Goal: Transaction & Acquisition: Purchase product/service

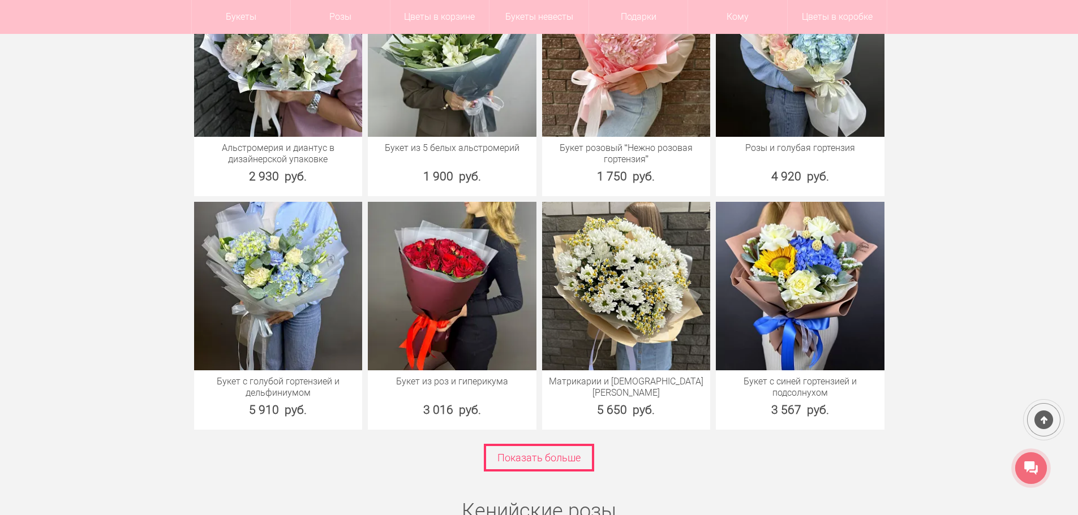
scroll to position [1527, 0]
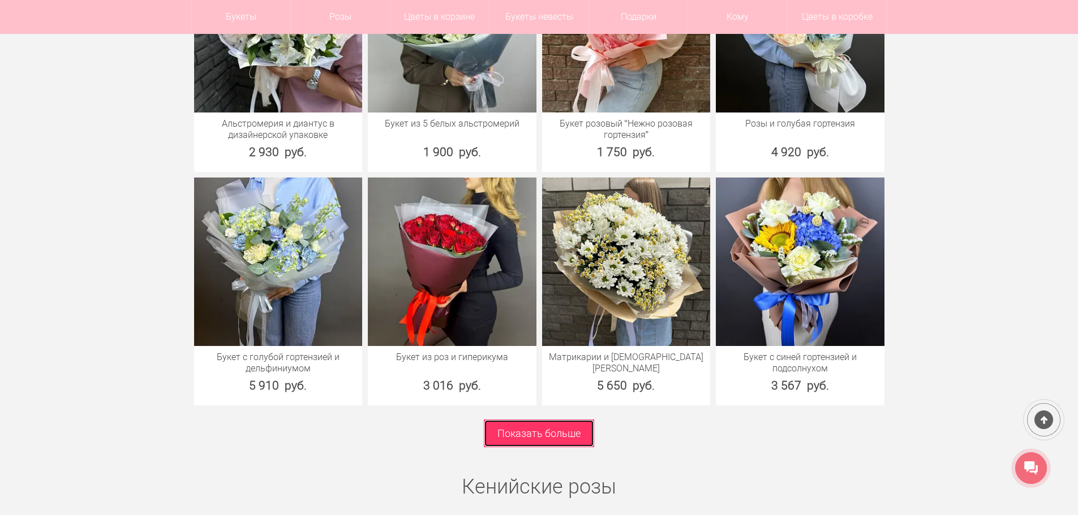
click at [544, 438] on link "Показать больше" at bounding box center [539, 434] width 110 height 28
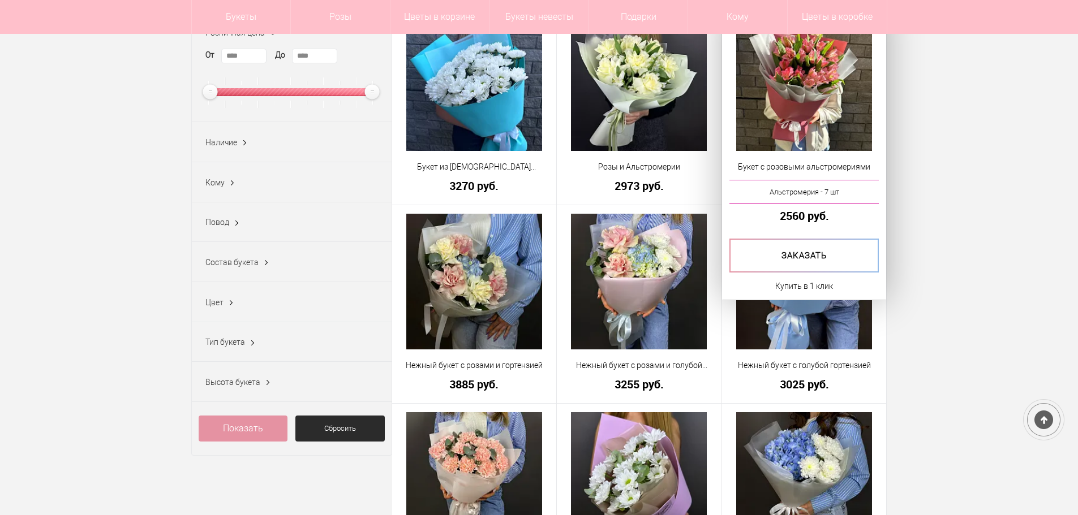
scroll to position [113, 0]
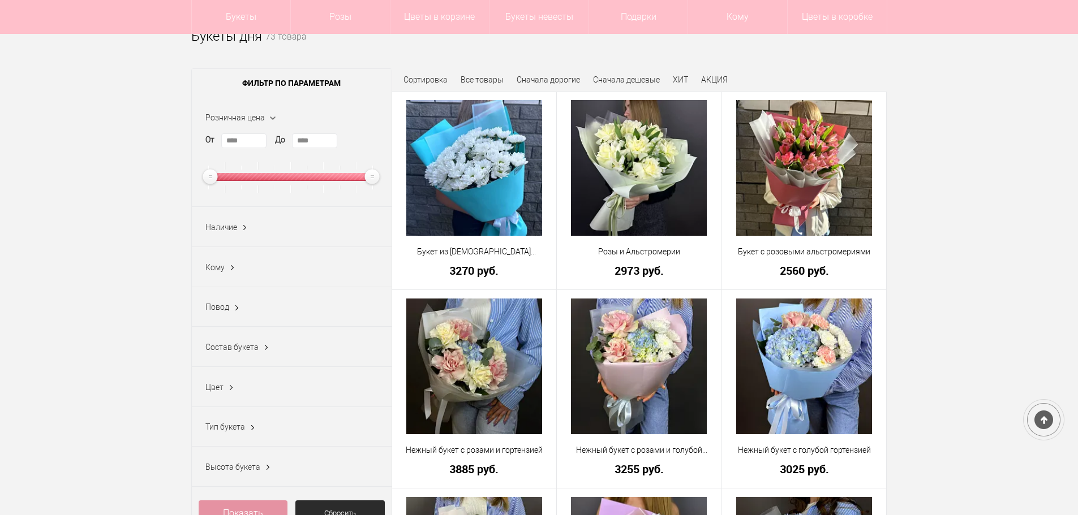
click at [232, 352] on span "Состав букета" at bounding box center [231, 347] width 53 height 9
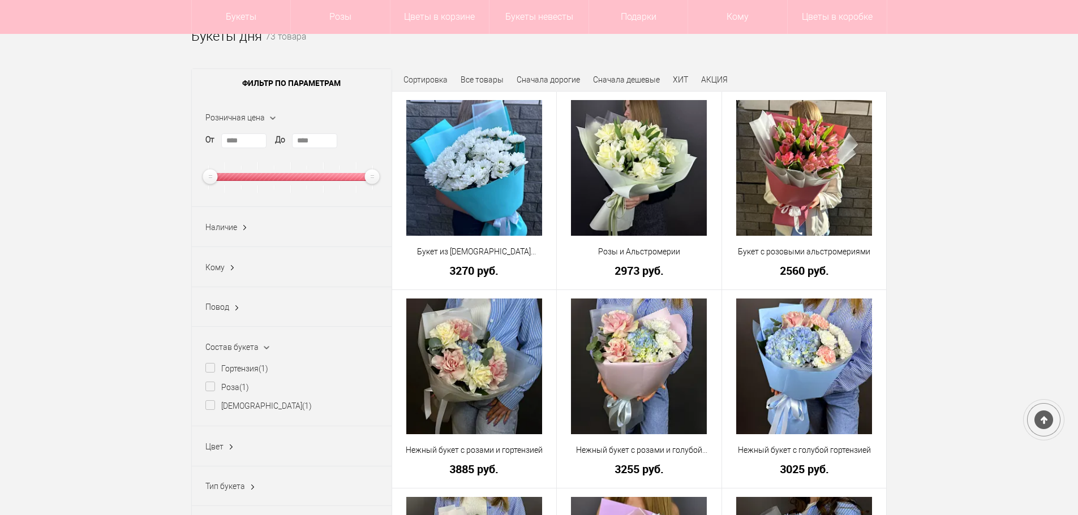
click at [250, 350] on span "Состав букета" at bounding box center [231, 347] width 53 height 9
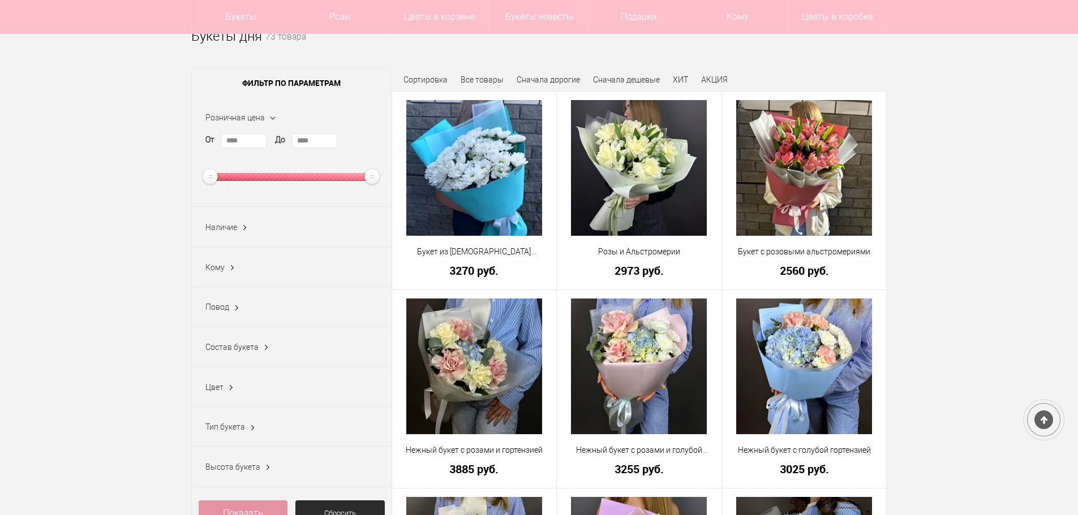
click at [222, 270] on span "Кому" at bounding box center [214, 267] width 19 height 9
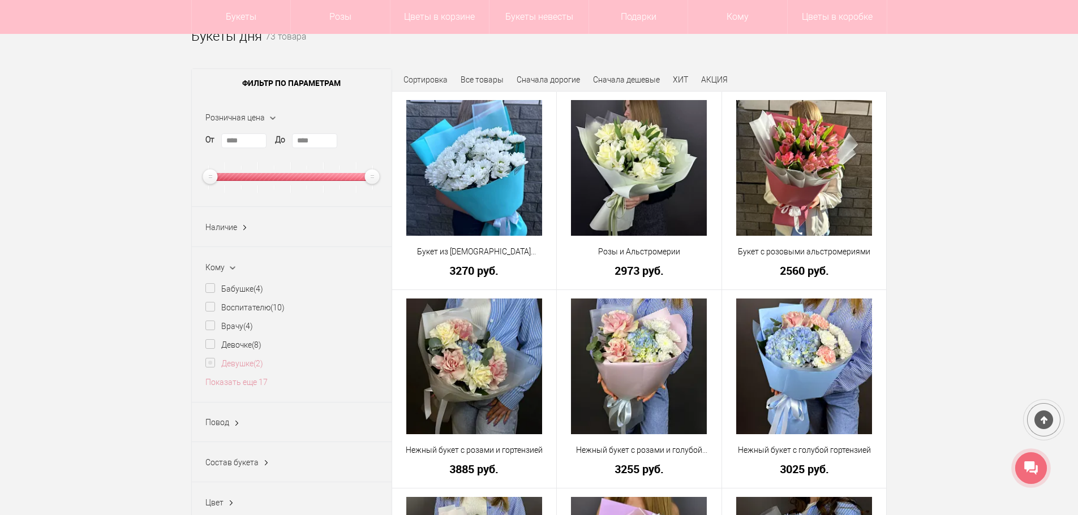
click at [208, 367] on label "Девушке (2)" at bounding box center [234, 364] width 58 height 12
click at [251, 387] on link "Показать еще 17" at bounding box center [236, 382] width 62 height 9
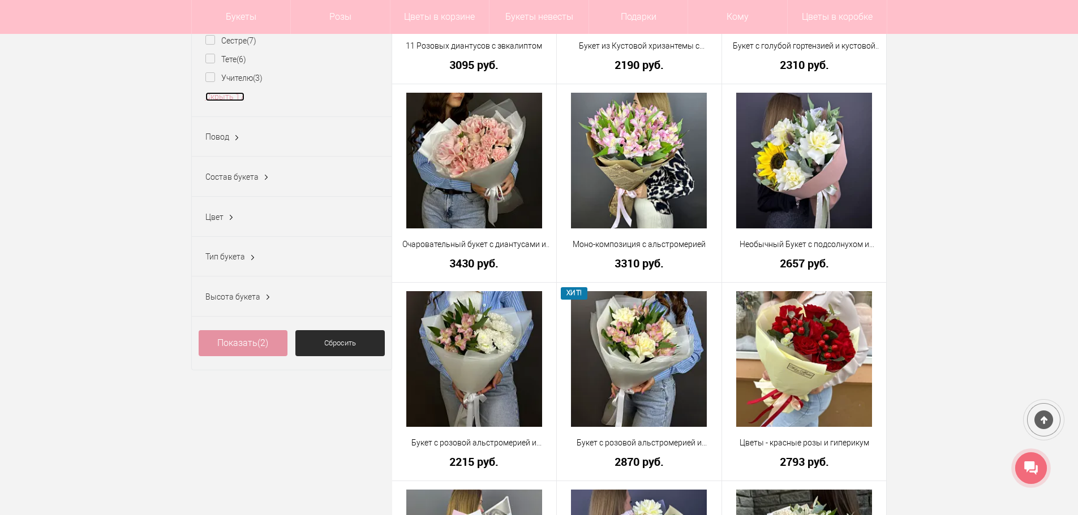
scroll to position [735, 0]
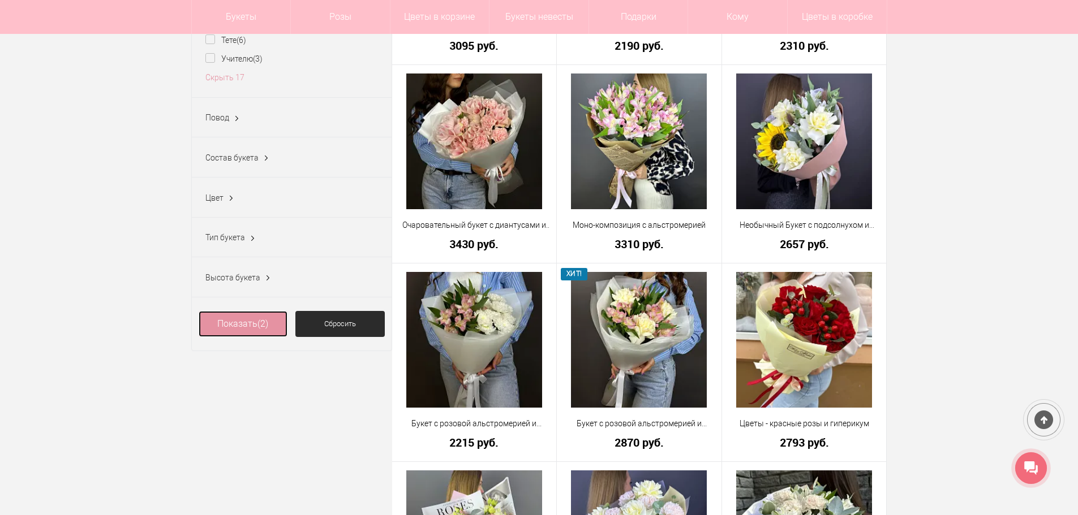
click at [235, 333] on link "Показать (2)" at bounding box center [243, 324] width 89 height 26
